Goal: Task Accomplishment & Management: Use online tool/utility

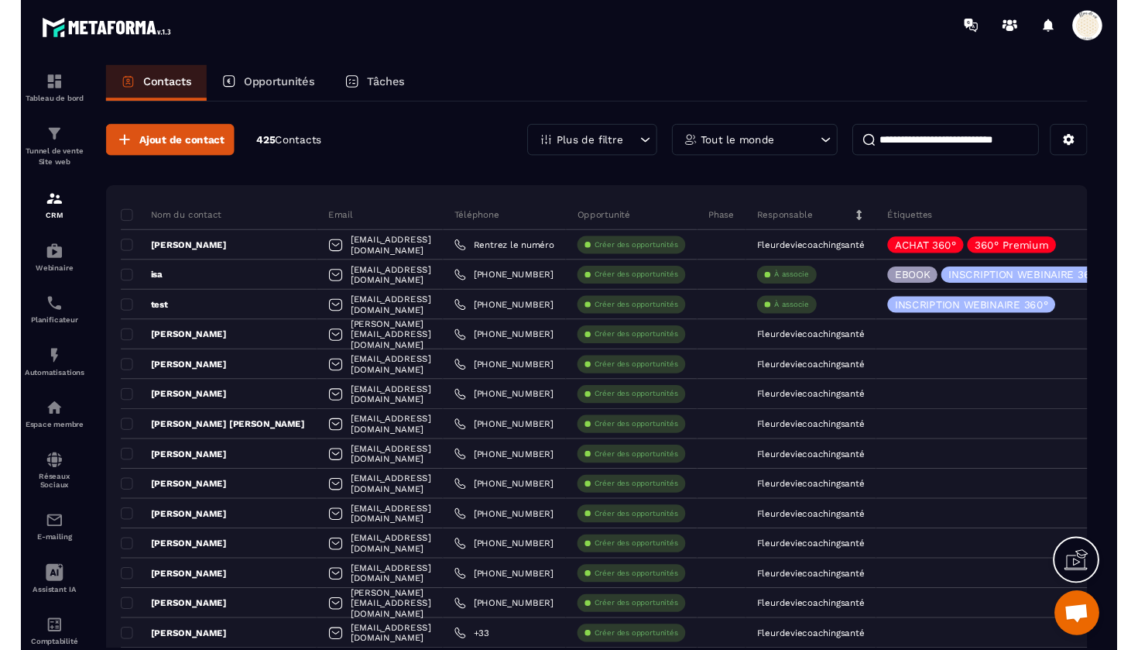
scroll to position [13093, 0]
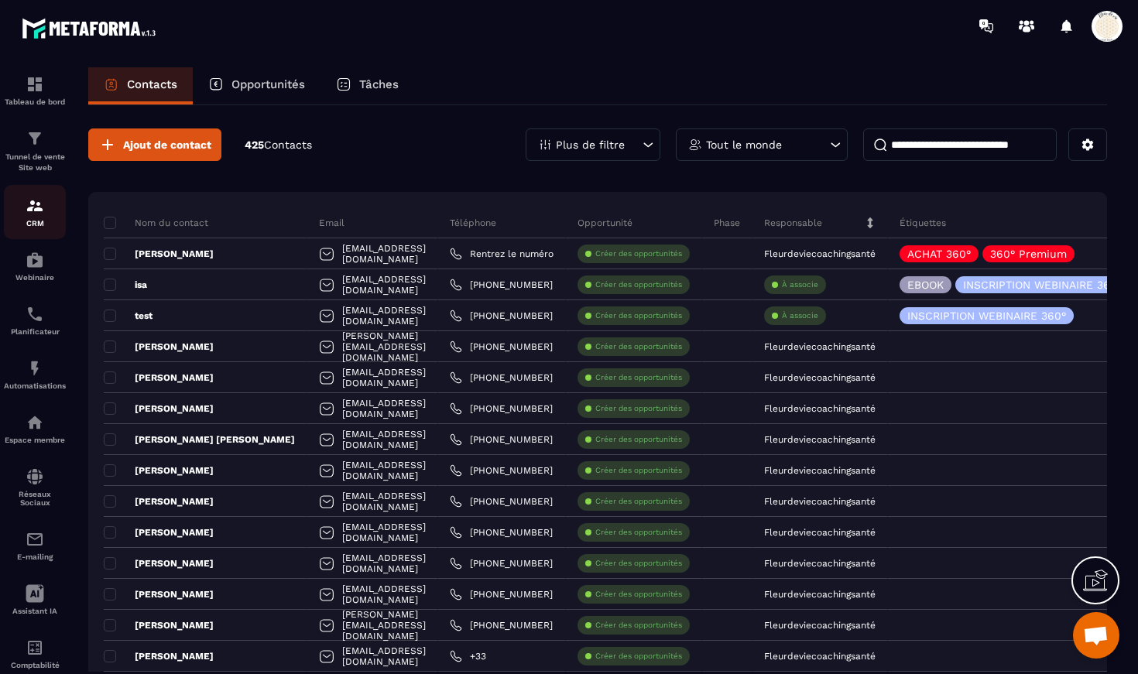
click at [29, 213] on img at bounding box center [35, 206] width 19 height 19
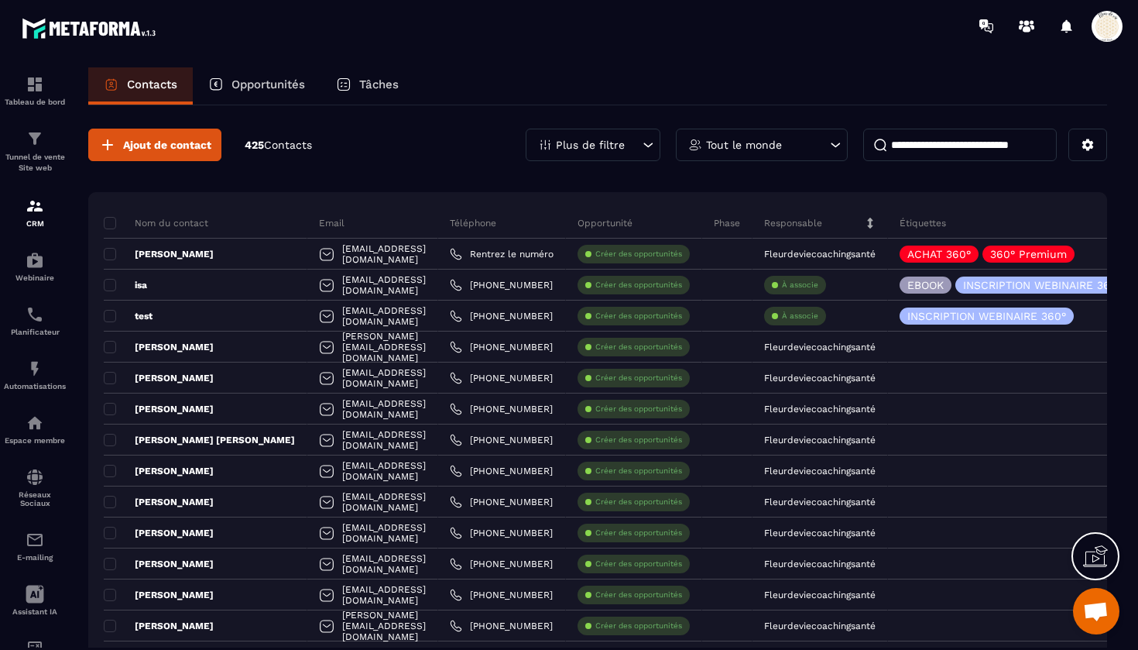
click at [1042, 2] on div at bounding box center [660, 26] width 956 height 52
click at [31, 207] on img at bounding box center [35, 206] width 19 height 19
click at [35, 142] on img at bounding box center [35, 138] width 19 height 19
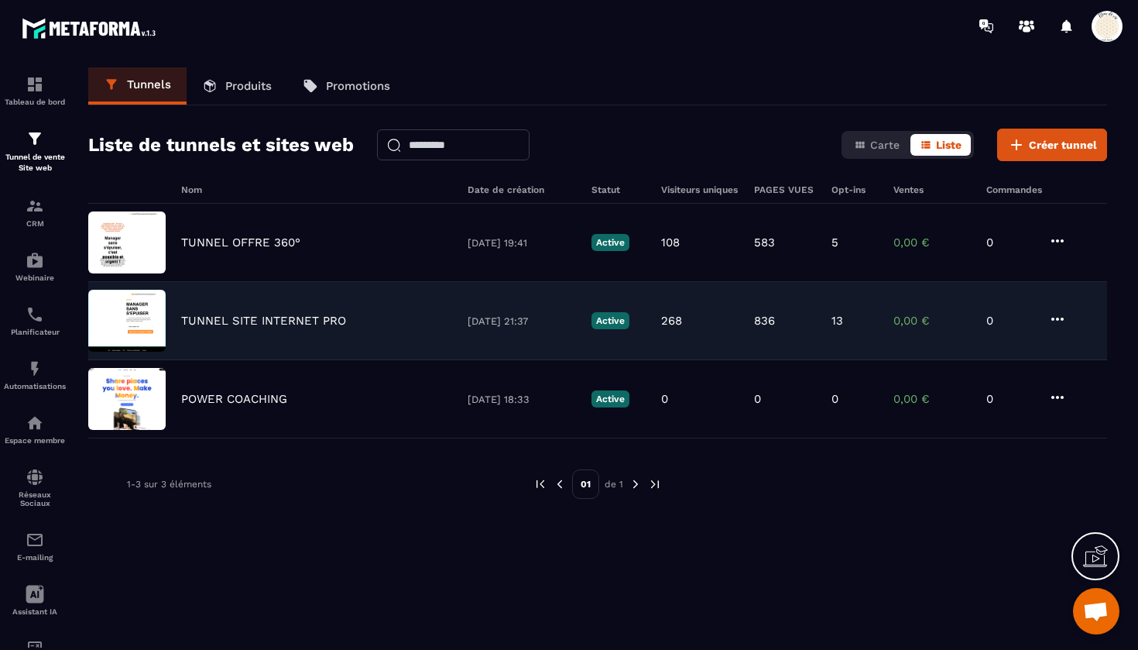
click at [221, 320] on p "TUNNEL SITE INTERNET PRO" at bounding box center [263, 321] width 165 height 14
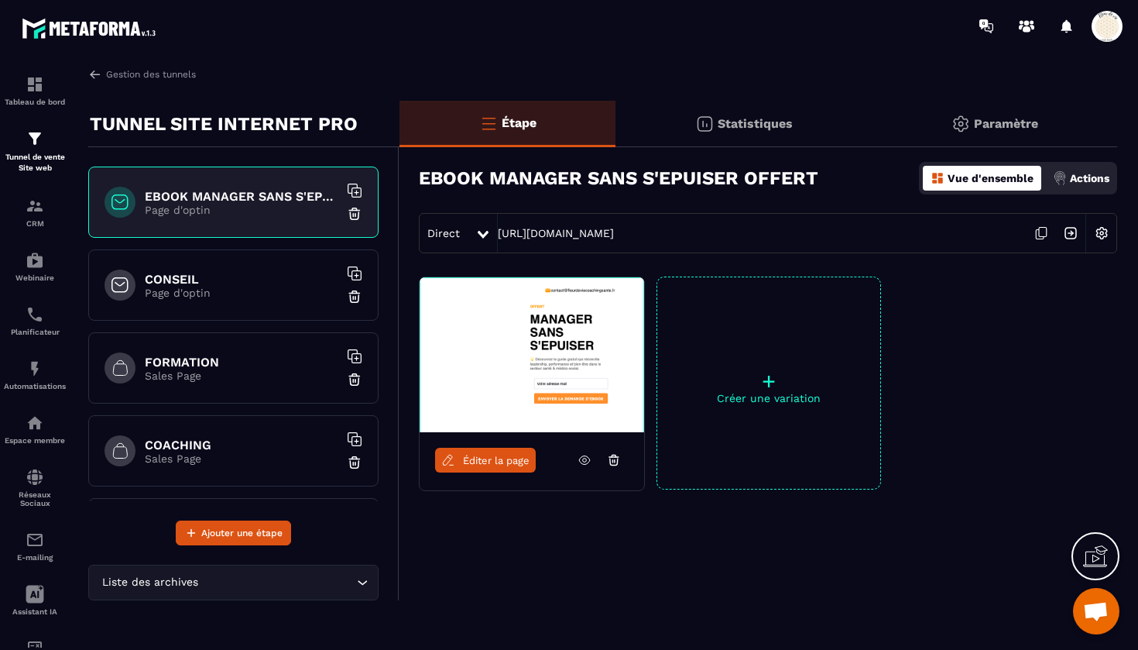
click at [249, 537] on div "Tableau de bord Tunnel de vente Site web CRM Webinaire Planificateur Automatisa…" at bounding box center [132, 349] width 264 height 595
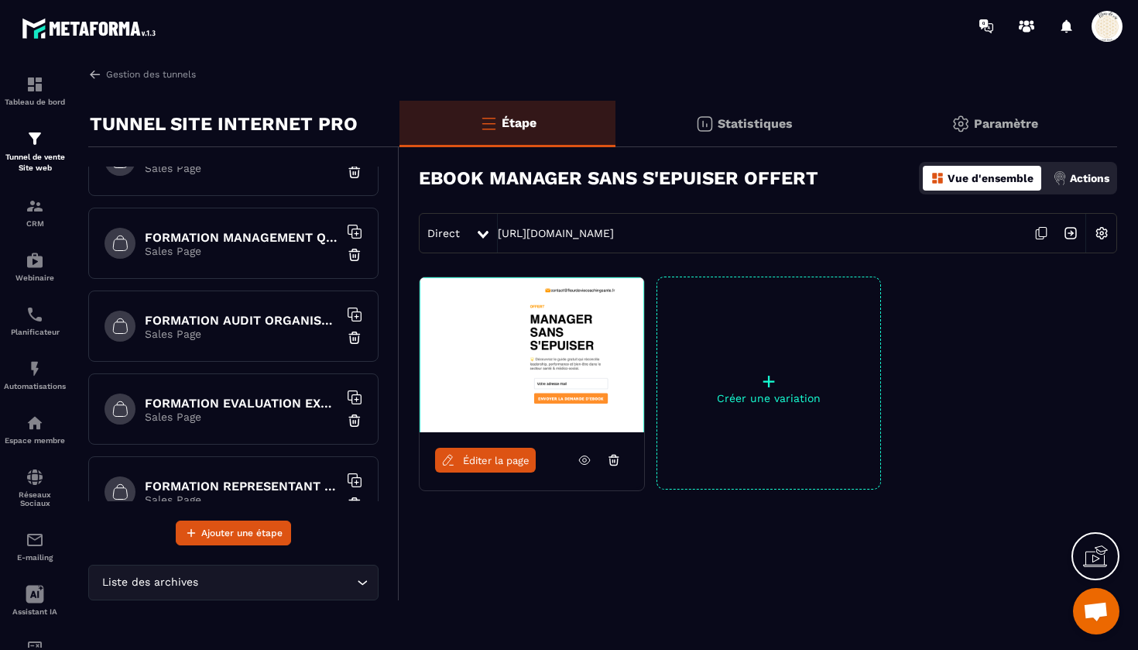
scroll to position [924, 0]
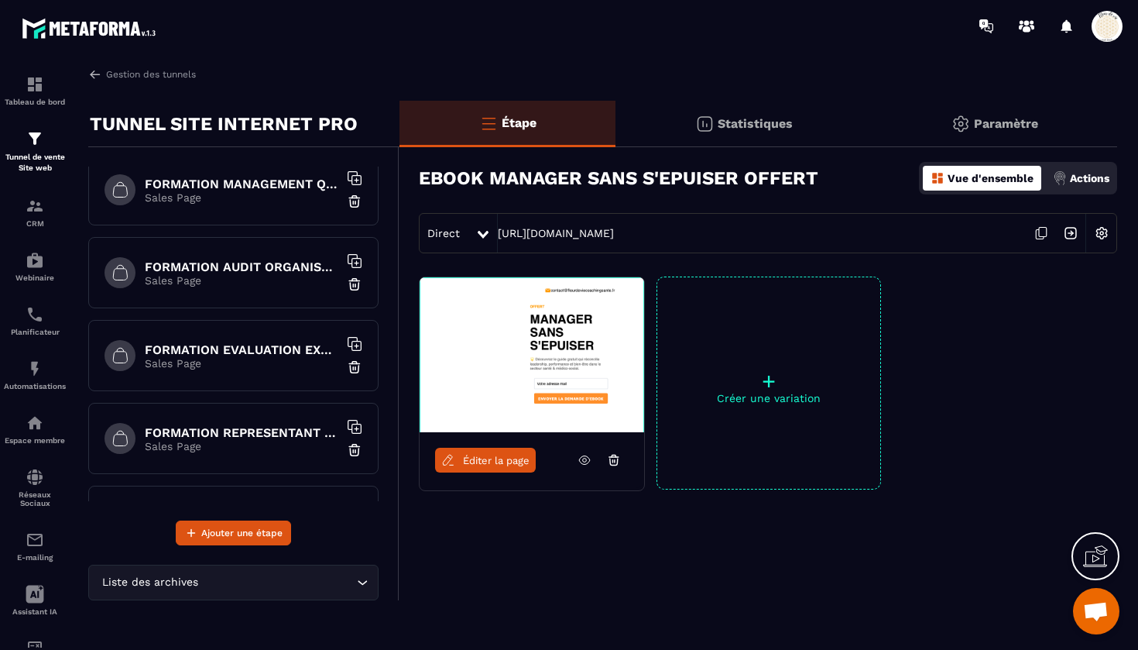
click at [205, 533] on div "Tableau de bord Tunnel de vente Site web CRM Webinaire Planificateur Automatisa…" at bounding box center [132, 349] width 264 height 595
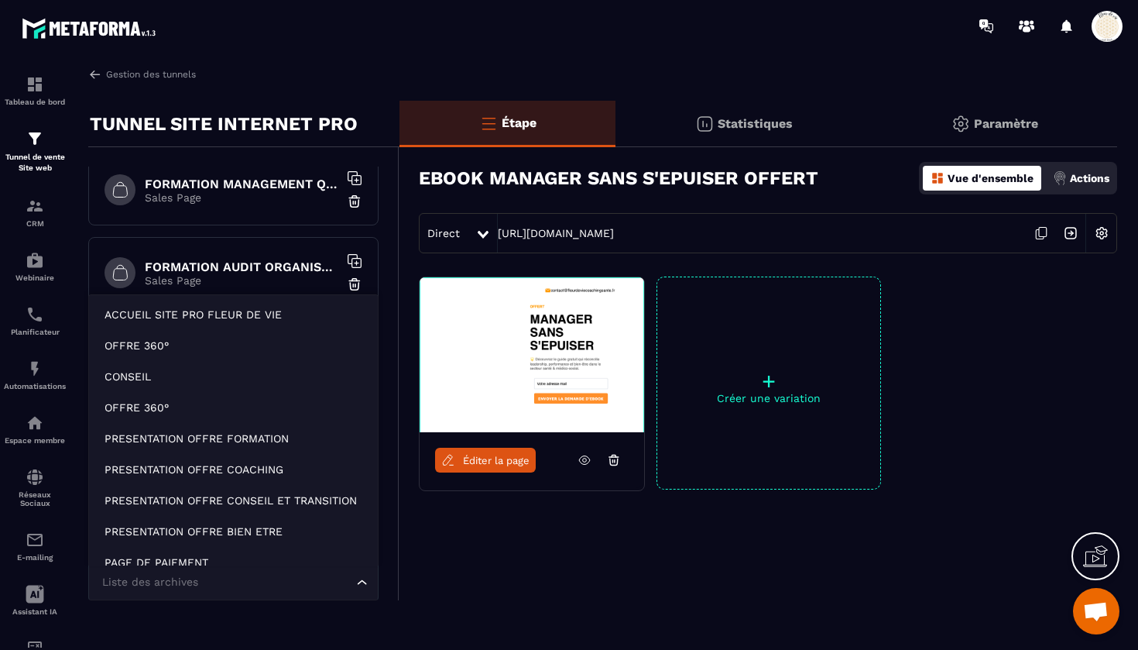
click at [152, 585] on div "Liste des archives" at bounding box center [226, 582] width 258 height 17
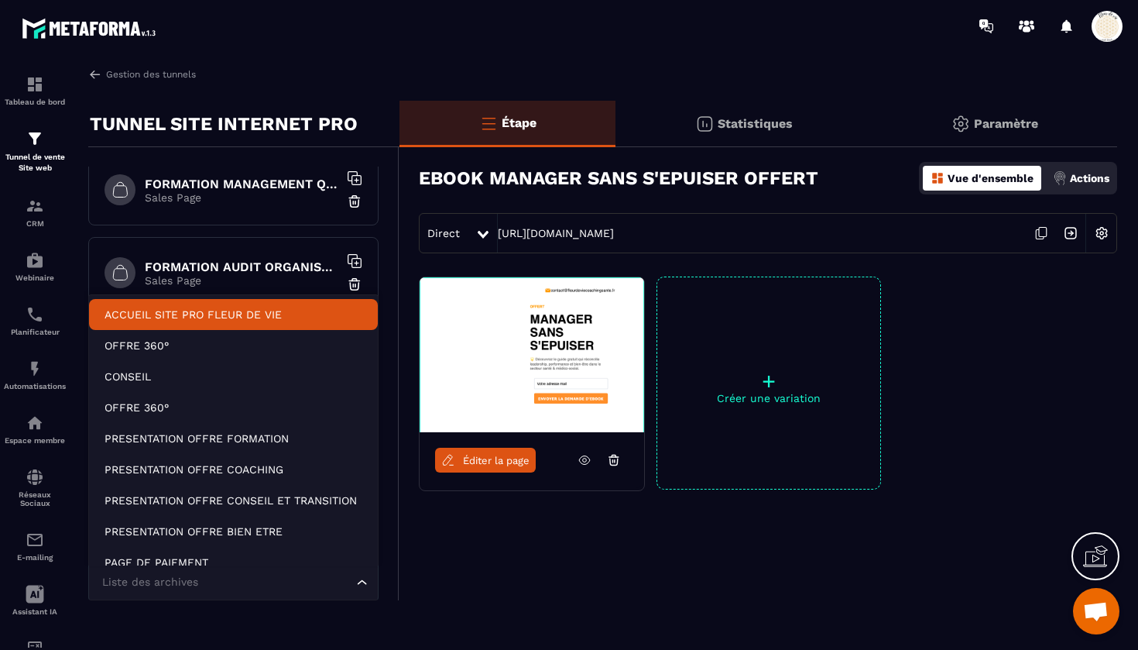
click at [171, 310] on p "ACCUEIL SITE PRO FLEUR DE VIE" at bounding box center [234, 314] width 258 height 15
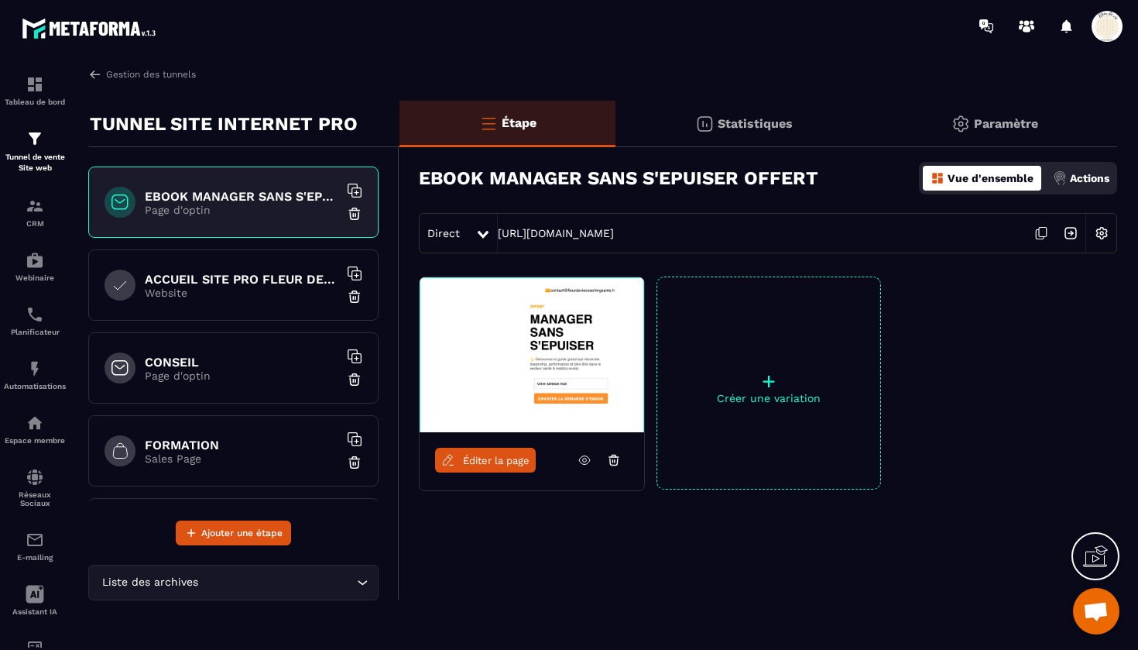
click at [278, 277] on h6 "ACCUEIL SITE PRO FLEUR DE VIE" at bounding box center [242, 279] width 194 height 15
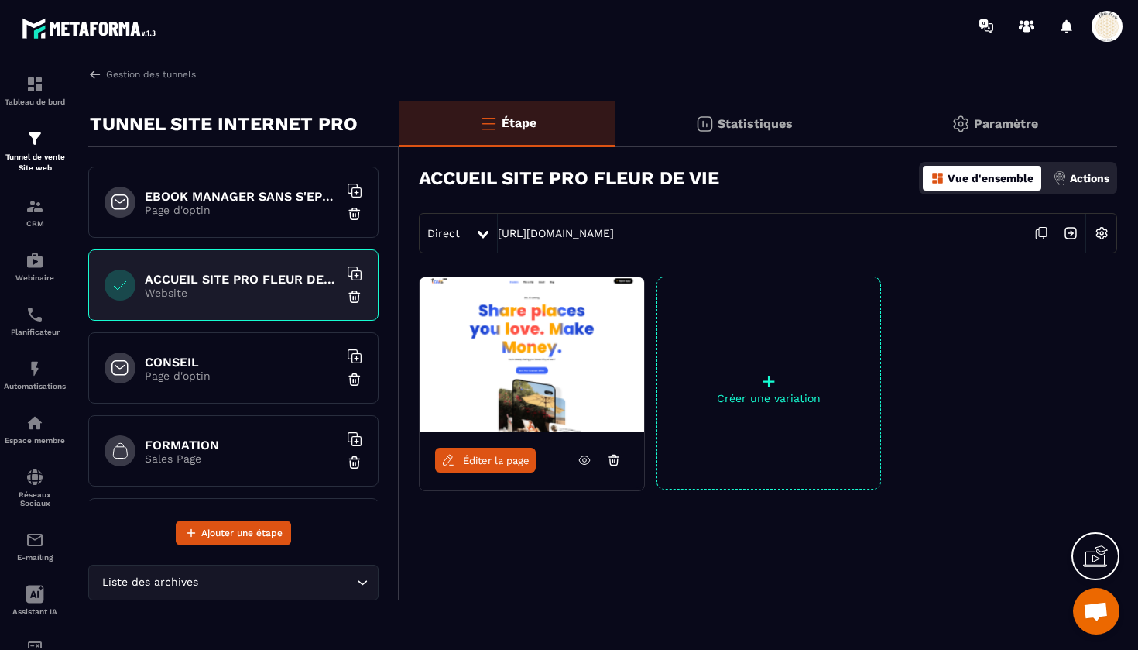
click at [498, 460] on span "Éditer la page" at bounding box center [496, 460] width 67 height 12
